Goal: Transaction & Acquisition: Purchase product/service

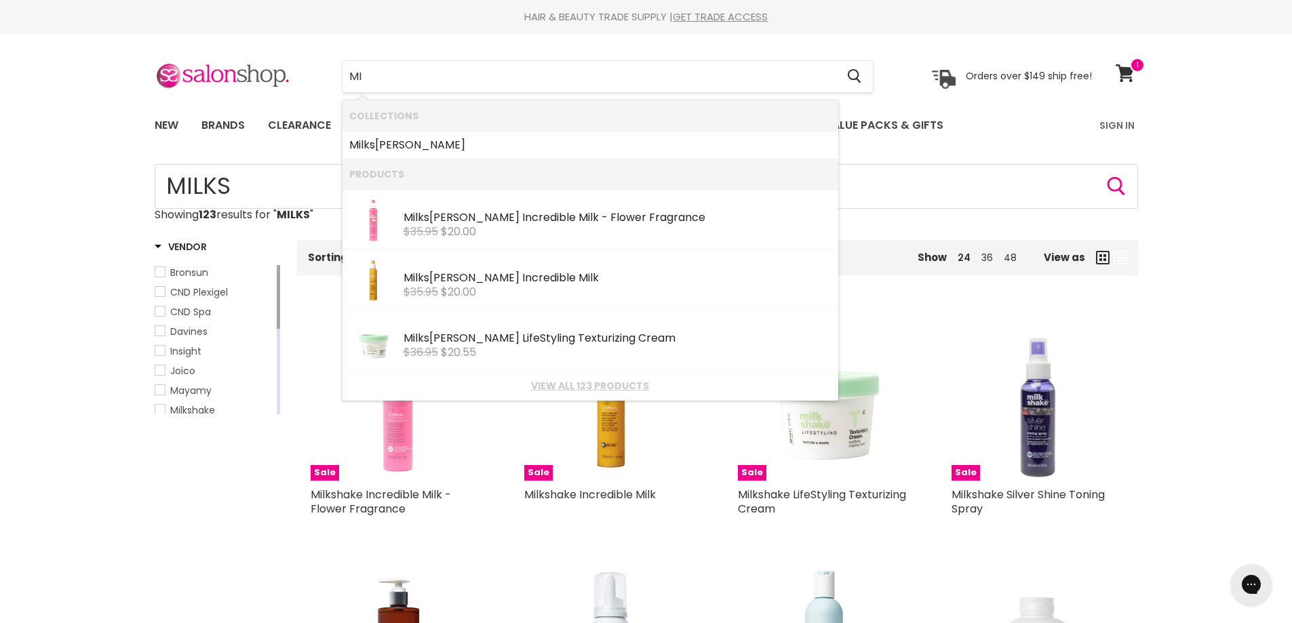
type input "M"
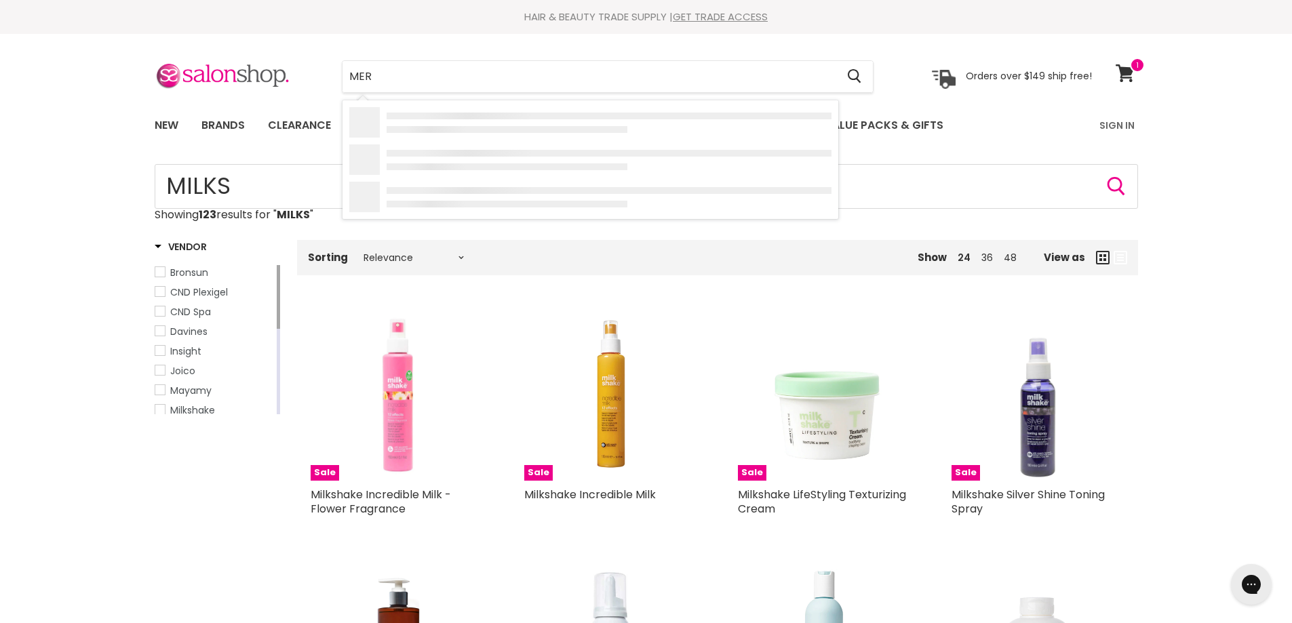
type input "MERM"
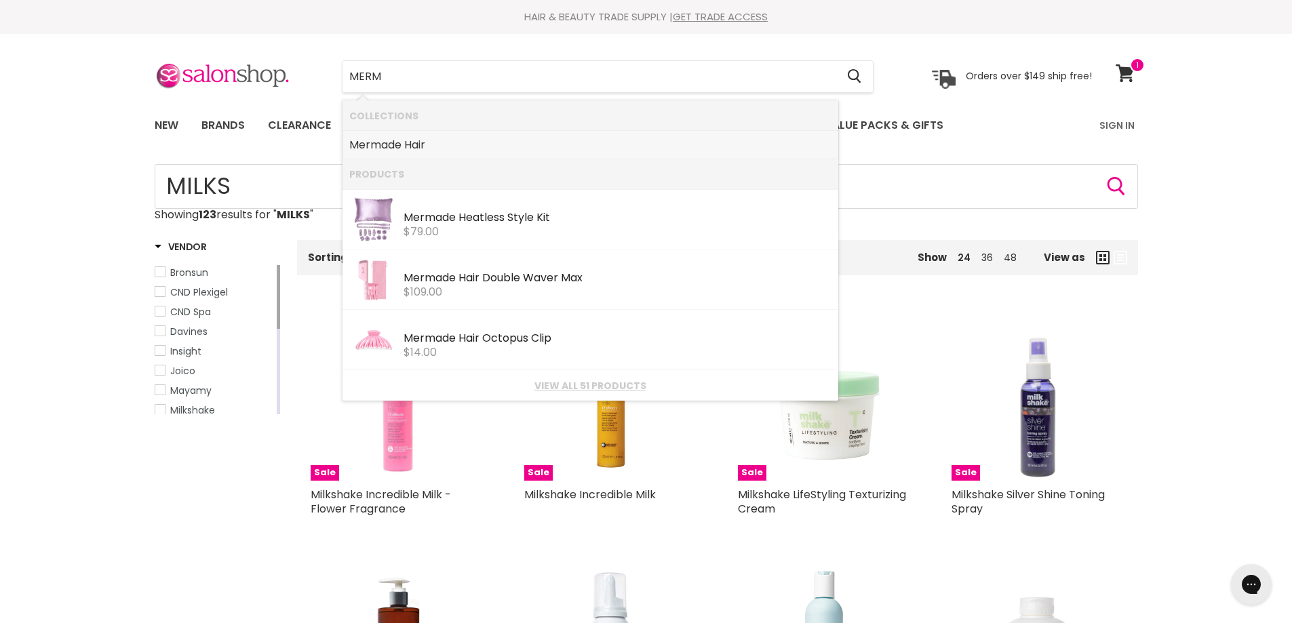
click at [423, 141] on link "Merm ade Hair" at bounding box center [590, 145] width 482 height 22
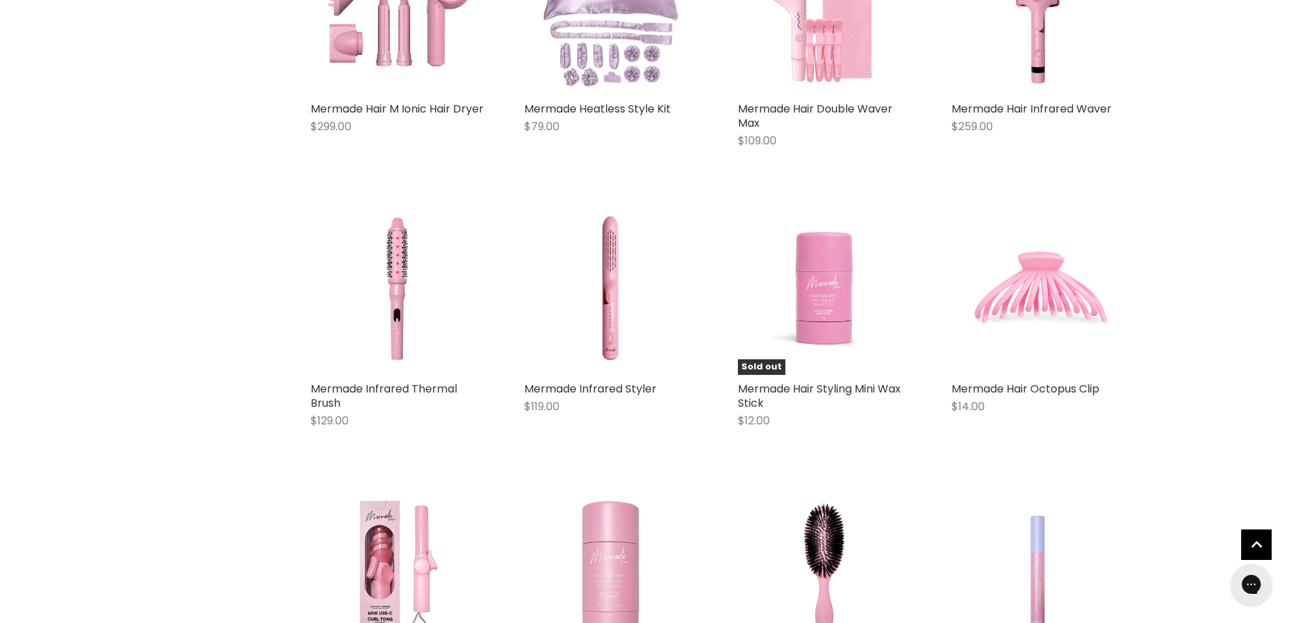
scroll to position [339, 0]
